Goal: Download file/media

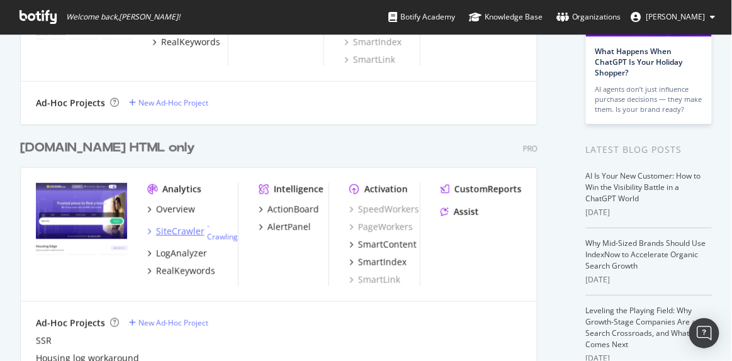
scroll to position [176, 0]
click at [174, 247] on div "LogAnalyzer" at bounding box center [181, 253] width 51 height 13
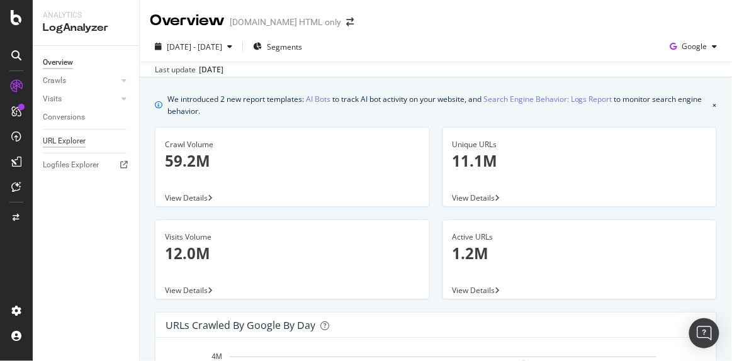
click at [80, 138] on div "URL Explorer" at bounding box center [64, 141] width 43 height 13
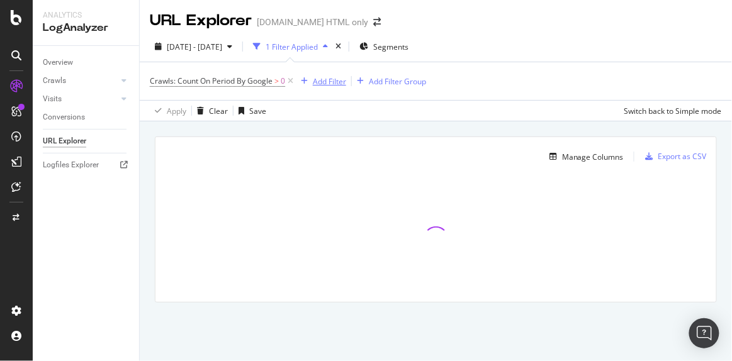
click at [333, 87] on div "Add Filter" at bounding box center [321, 81] width 50 height 14
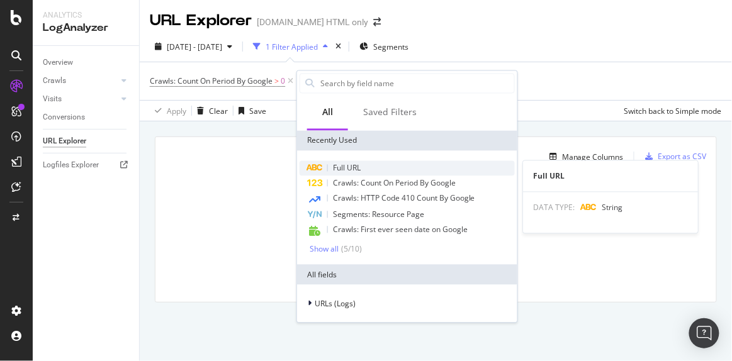
click at [342, 165] on span "Full URL" at bounding box center [347, 168] width 28 height 11
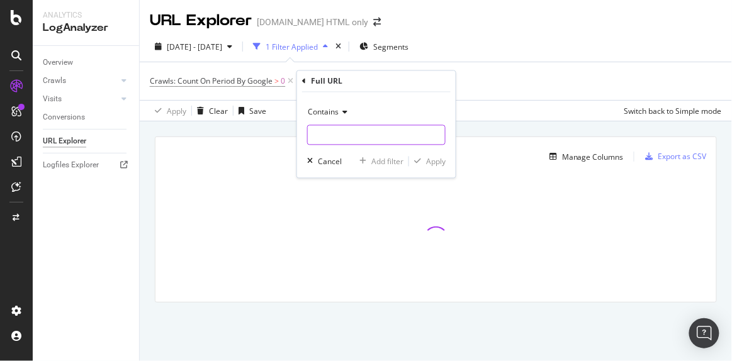
click at [322, 130] on input "text" at bounding box center [376, 135] width 137 height 20
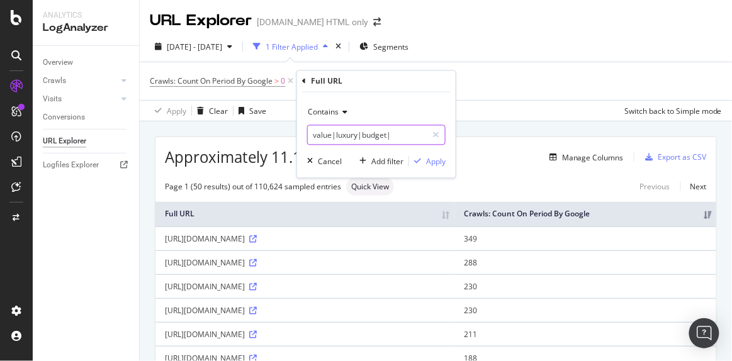
paste input "low-budget-affordable"
paste input "ready_to_move_projects"
paste input "luxury"
paste input "township"
paste input "collection"
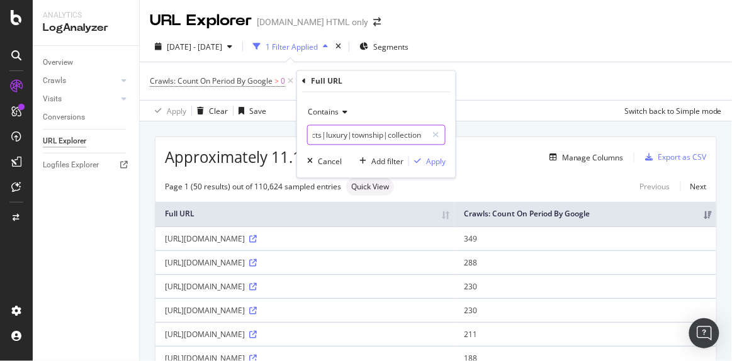
scroll to position [0, 239]
type input "value|luxury|budget|low-budget-affordable|ready_to_move_projects|luxury|townshi…"
click at [436, 167] on button "Apply" at bounding box center [427, 161] width 36 height 13
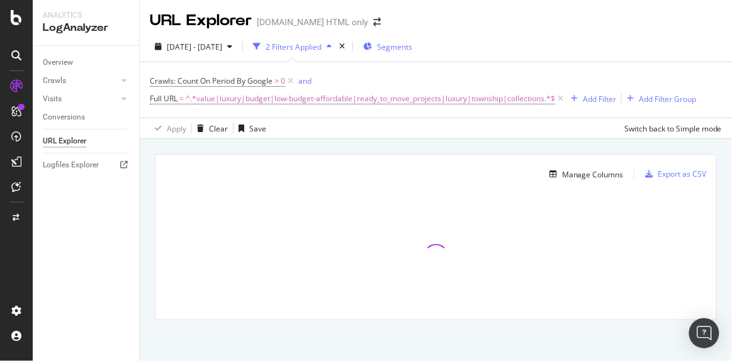
click at [412, 43] on span "Segments" at bounding box center [394, 47] width 35 height 11
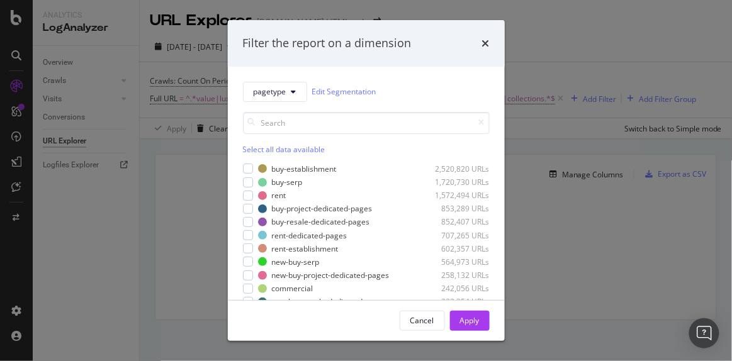
click at [264, 150] on div "Select all data available" at bounding box center [366, 149] width 247 height 11
click at [261, 147] on div "Unselect all data available" at bounding box center [366, 149] width 247 height 11
click at [248, 168] on div "modal" at bounding box center [248, 169] width 10 height 10
click at [246, 181] on div "modal" at bounding box center [248, 182] width 10 height 10
click at [245, 195] on div "modal" at bounding box center [248, 196] width 10 height 10
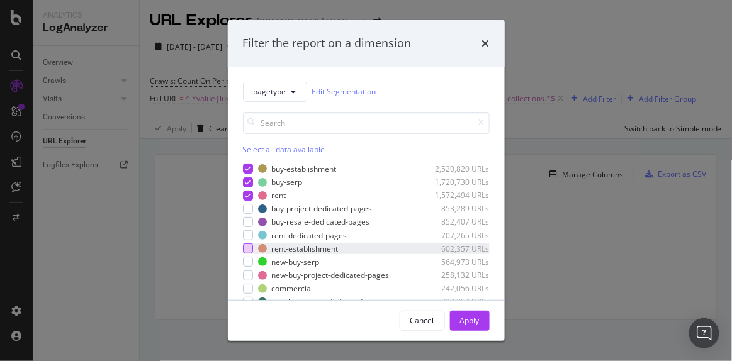
click at [244, 244] on div "modal" at bounding box center [248, 249] width 10 height 10
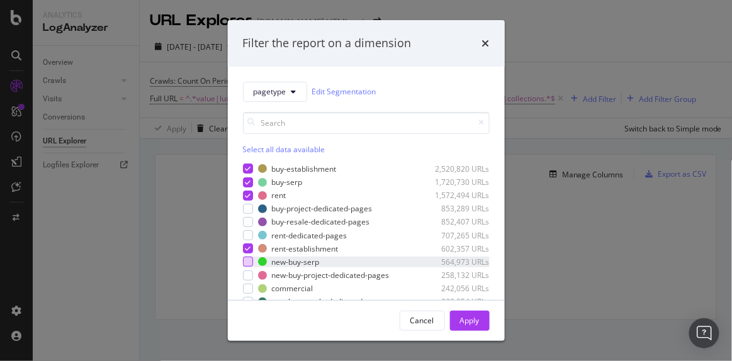
click at [248, 257] on div "modal" at bounding box center [248, 262] width 10 height 10
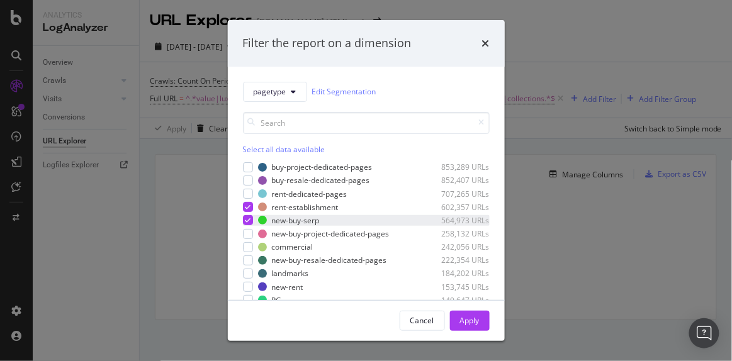
scroll to position [42, 0]
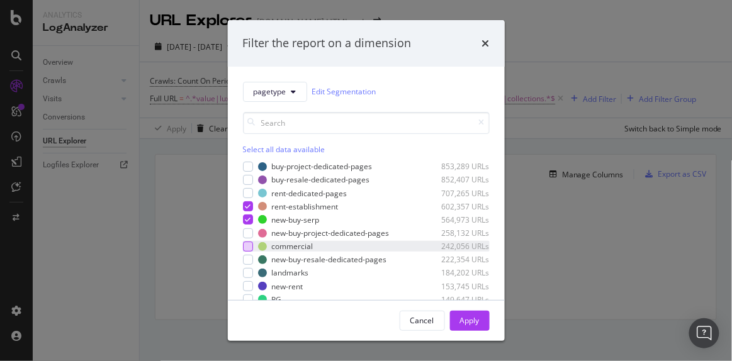
click at [249, 248] on div "modal" at bounding box center [248, 247] width 10 height 10
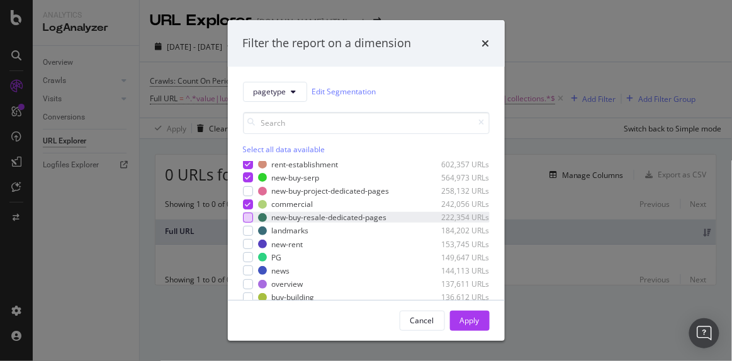
scroll to position [87, 0]
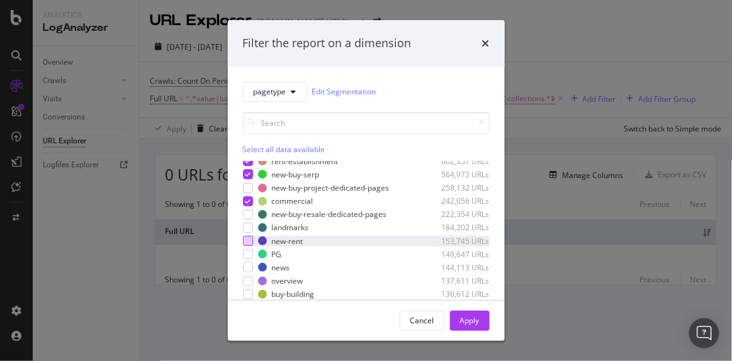
click at [245, 237] on div "modal" at bounding box center [248, 241] width 10 height 10
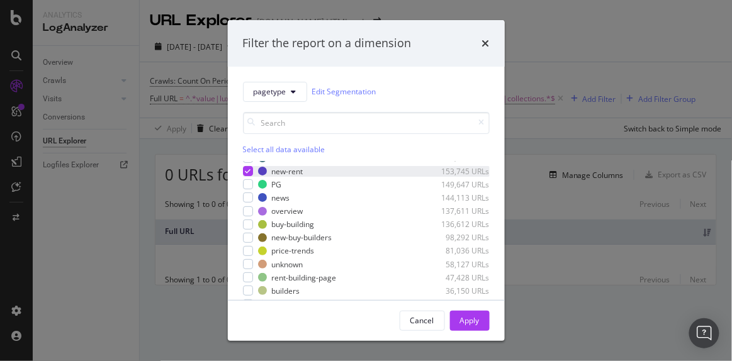
scroll to position [159, 0]
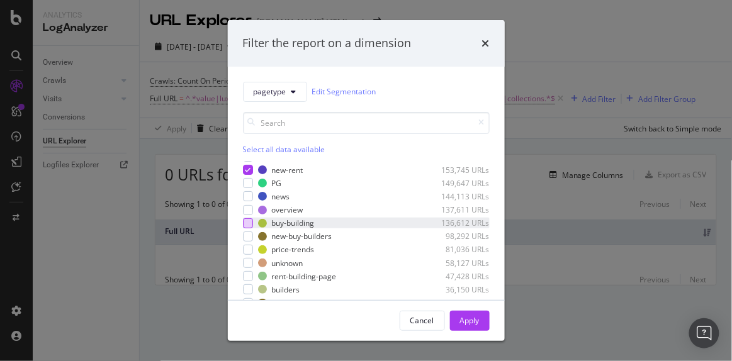
click at [247, 218] on div "modal" at bounding box center [248, 223] width 10 height 10
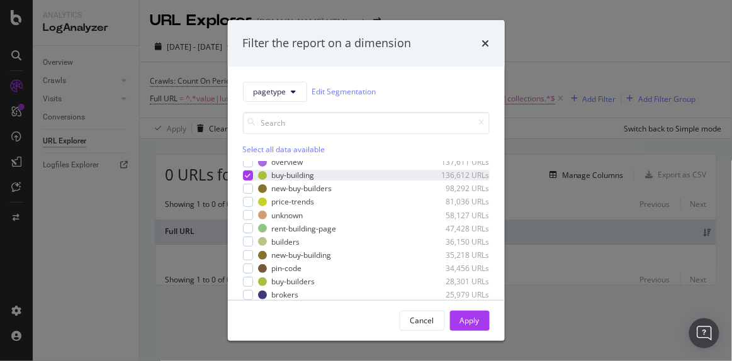
scroll to position [208, 0]
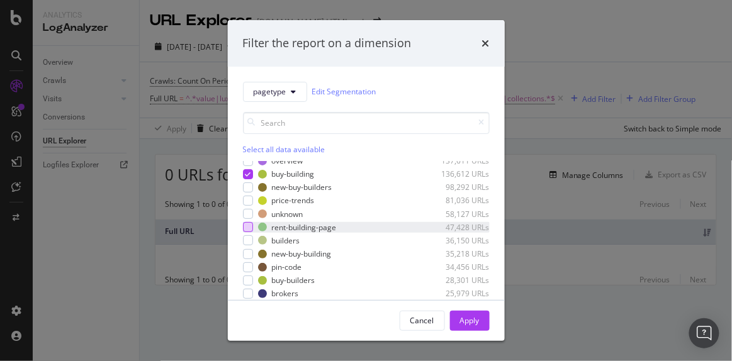
click at [249, 224] on div "modal" at bounding box center [248, 227] width 10 height 10
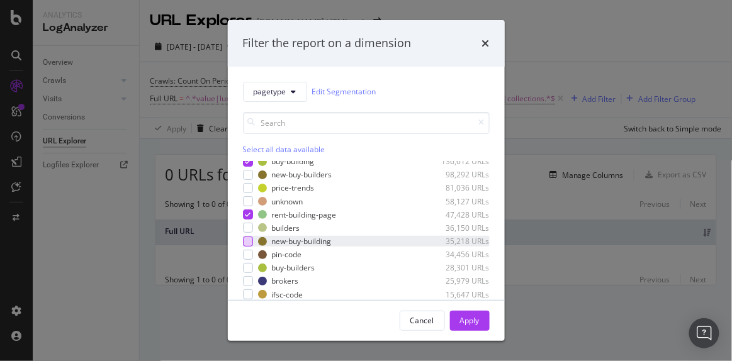
click at [247, 239] on div "modal" at bounding box center [248, 242] width 10 height 10
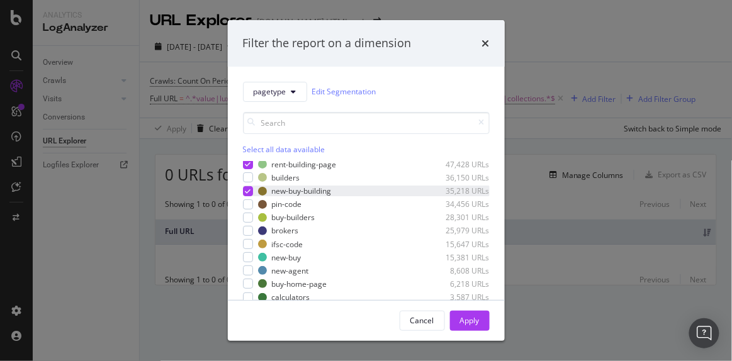
scroll to position [282, 0]
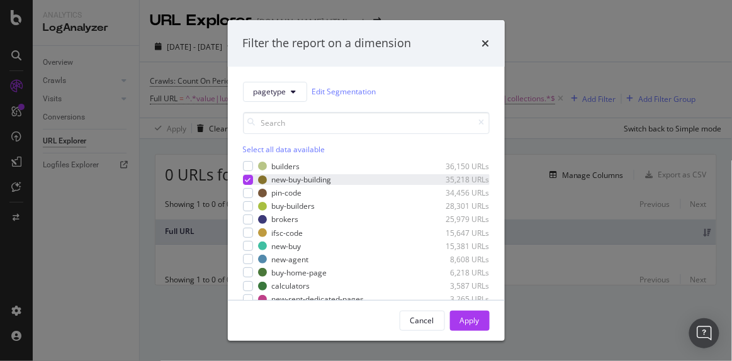
click at [247, 241] on div "modal" at bounding box center [248, 246] width 10 height 10
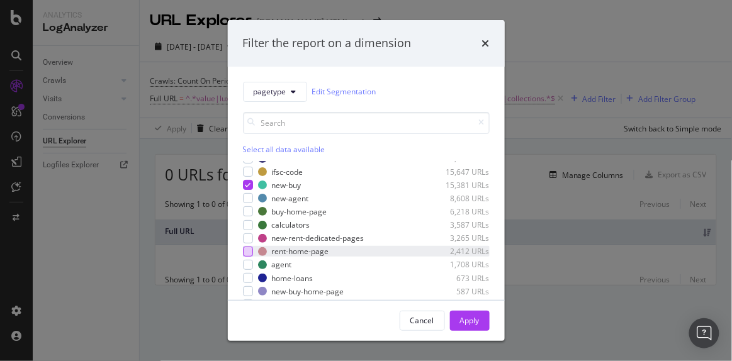
scroll to position [353, 0]
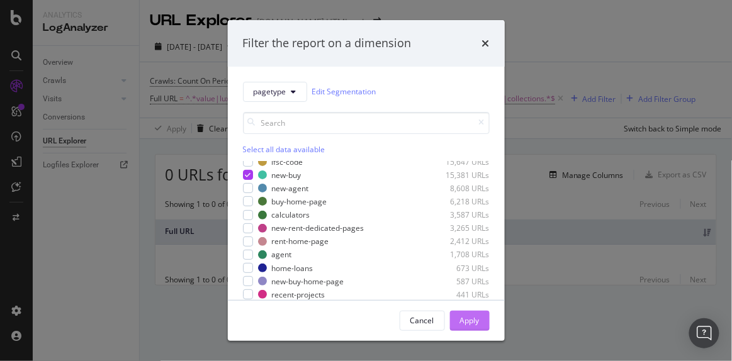
click at [477, 323] on div "Apply" at bounding box center [470, 320] width 20 height 11
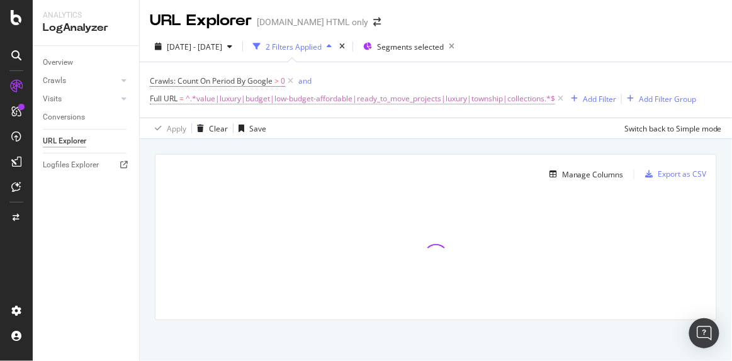
click at [383, 106] on span "^.*value|luxury|budget|low-budget-affordable|ready_to_move_projects|luxury|town…" at bounding box center [370, 99] width 369 height 18
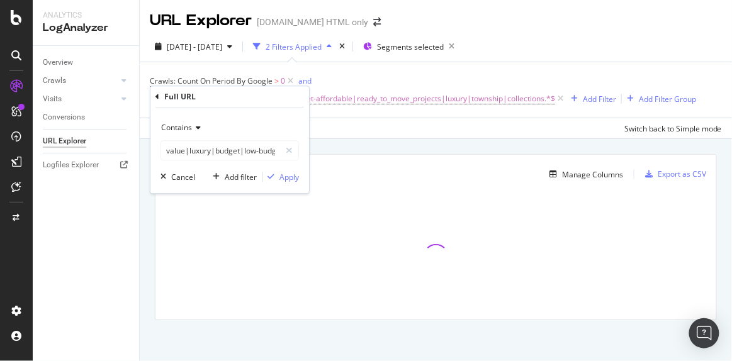
click at [195, 125] on icon at bounding box center [196, 129] width 9 height 8
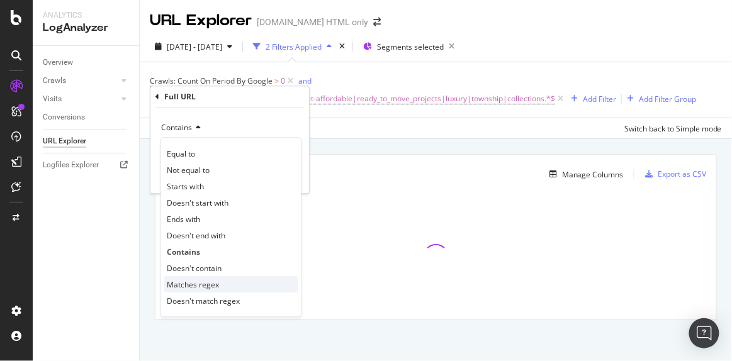
click at [186, 284] on span "Matches regex" at bounding box center [193, 284] width 52 height 11
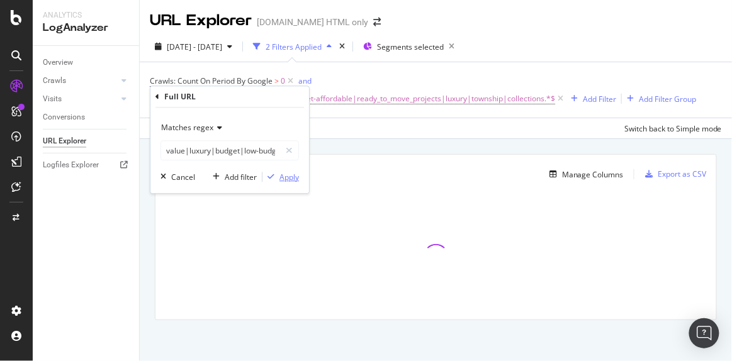
click at [288, 178] on div "Apply" at bounding box center [289, 177] width 20 height 11
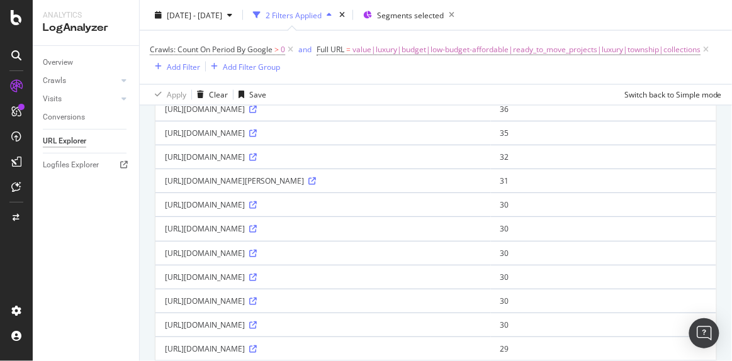
scroll to position [489, 0]
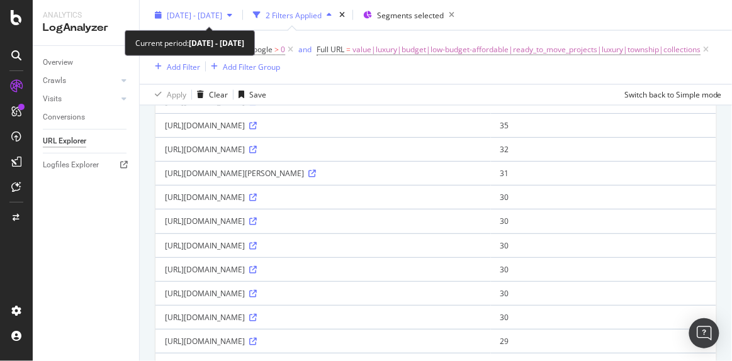
click at [218, 10] on span "[DATE] - [DATE]" at bounding box center [194, 14] width 55 height 11
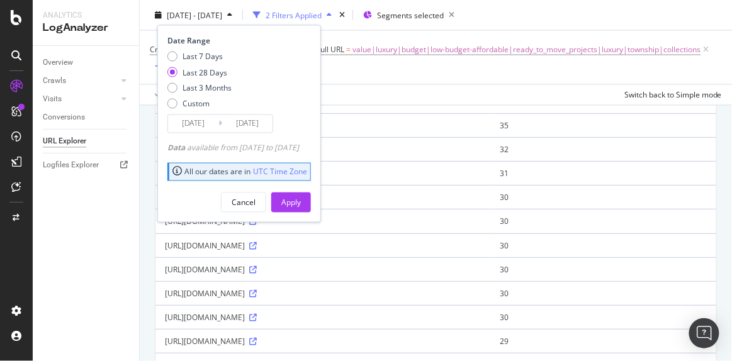
click at [193, 124] on input "[DATE]" at bounding box center [193, 124] width 50 height 18
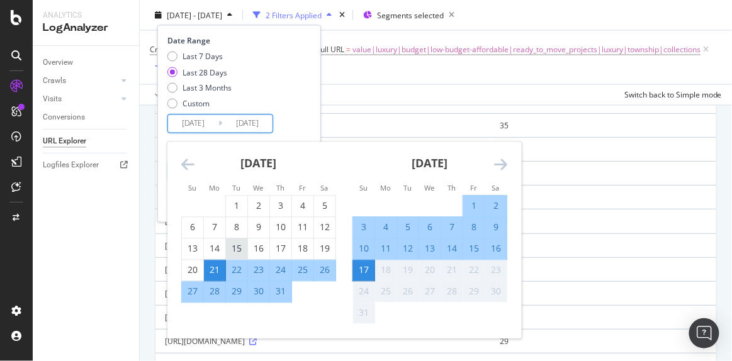
click at [238, 247] on div "15" at bounding box center [236, 249] width 21 height 13
type input "[DATE]"
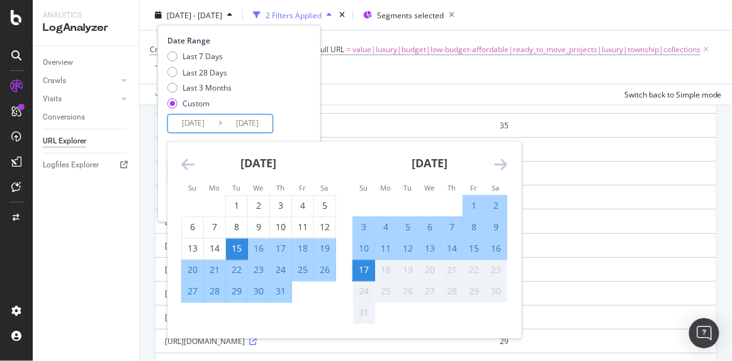
click at [478, 247] on div "15" at bounding box center [473, 249] width 21 height 13
type input "[DATE]"
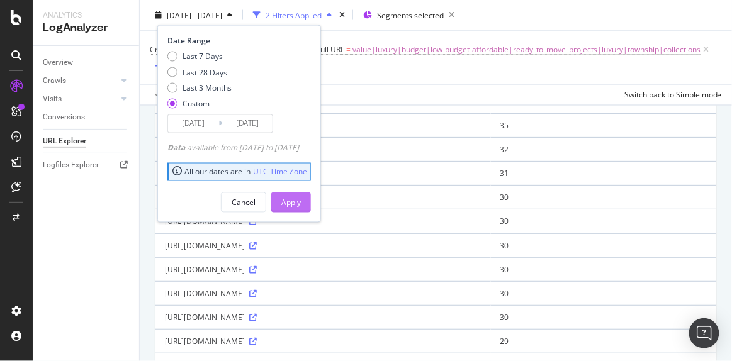
click at [301, 201] on div "Apply" at bounding box center [291, 202] width 20 height 11
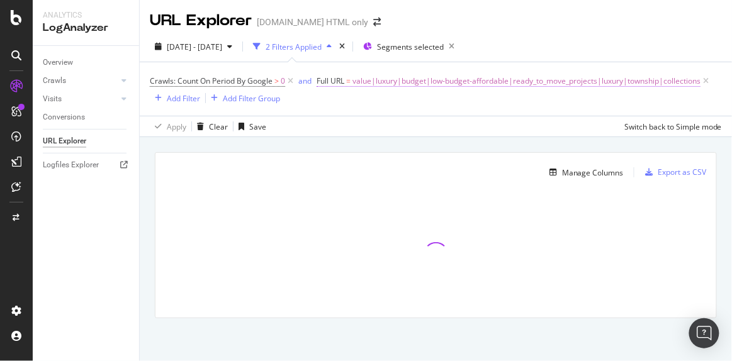
click at [379, 90] on span "value|luxury|budget|low-budget-affordable|ready_to_move_projects|luxury|townshi…" at bounding box center [526, 81] width 348 height 18
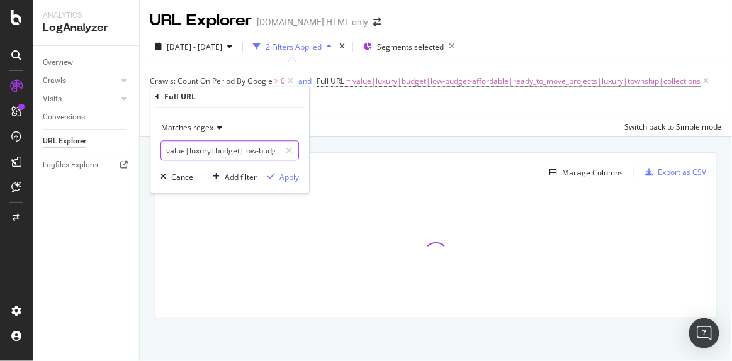
click at [255, 150] on input "value|luxury|budget|low-budget-affordable|ready_to_move_projects|luxury|townshi…" at bounding box center [220, 151] width 119 height 20
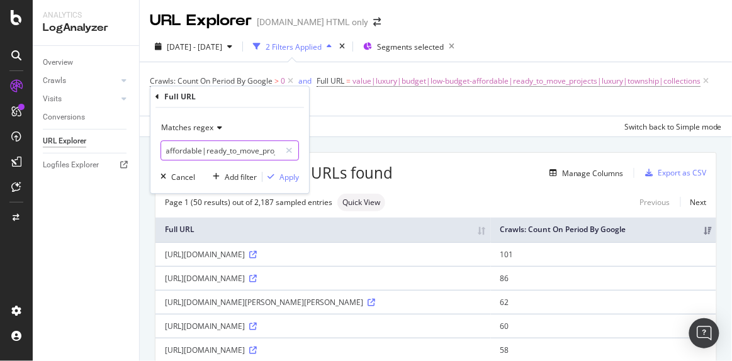
drag, startPoint x: 171, startPoint y: 149, endPoint x: 204, endPoint y: 151, distance: 33.4
click at [204, 151] on input "value|luxury|budget|low-budget-affordable|ready_to_move_projects|luxury|townshi…" at bounding box center [220, 151] width 119 height 20
paste input "ready_to_move_projects"
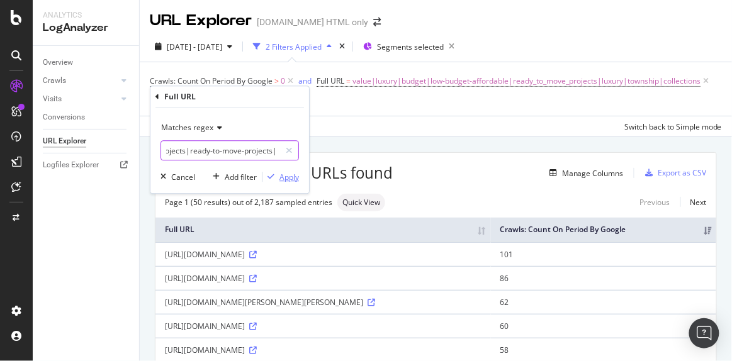
type input "value|luxury|budget|low-budget-affordable|ready_to_move_projects|ready-to-move-…"
click at [288, 176] on div "Apply" at bounding box center [289, 177] width 20 height 11
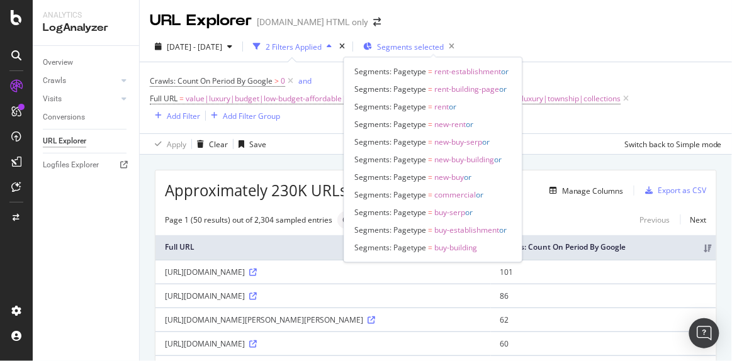
click at [422, 42] on span "Segments selected" at bounding box center [410, 47] width 67 height 11
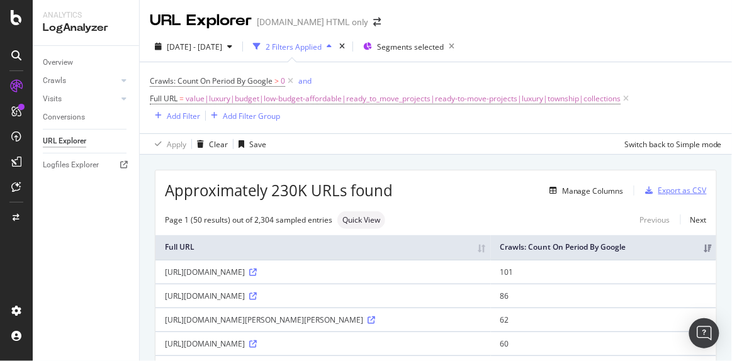
click at [669, 189] on div "Export as CSV" at bounding box center [682, 190] width 48 height 11
